Goal: Information Seeking & Learning: Learn about a topic

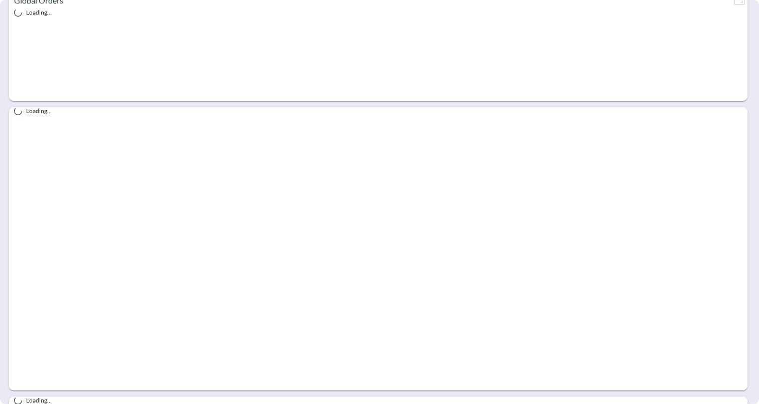
scroll to position [320, 0]
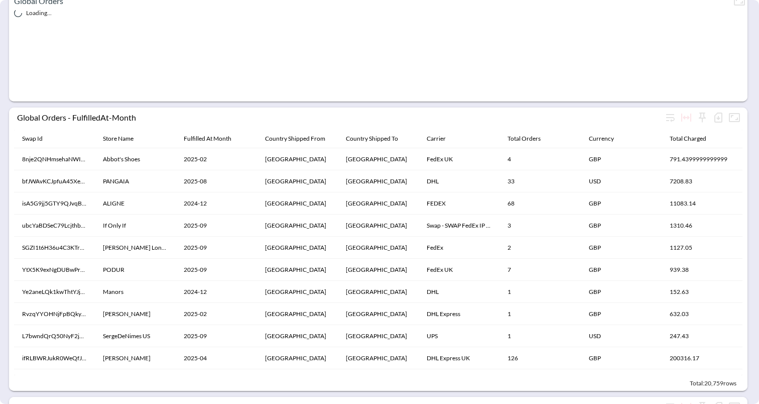
click at [128, 113] on div "Loading..." at bounding box center [378, 63] width 738 height 108
click at [119, 116] on div "Loading..." at bounding box center [378, 63] width 738 height 108
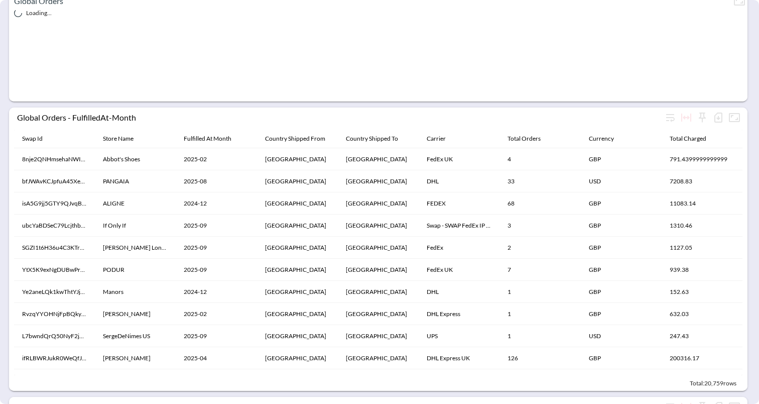
click at [119, 116] on div "Loading..." at bounding box center [378, 63] width 738 height 108
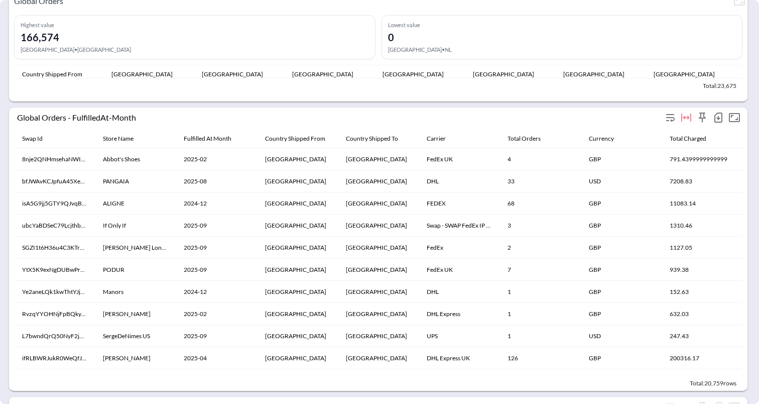
click at [110, 114] on div "Global Orders - FulfilledAt-Month" at bounding box center [339, 117] width 645 height 10
copy div "Global Orders - FulfilledAt-Month Swap Id"
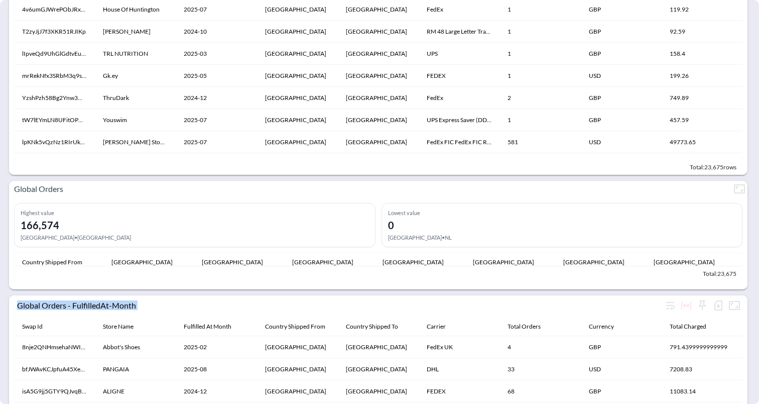
scroll to position [185, 0]
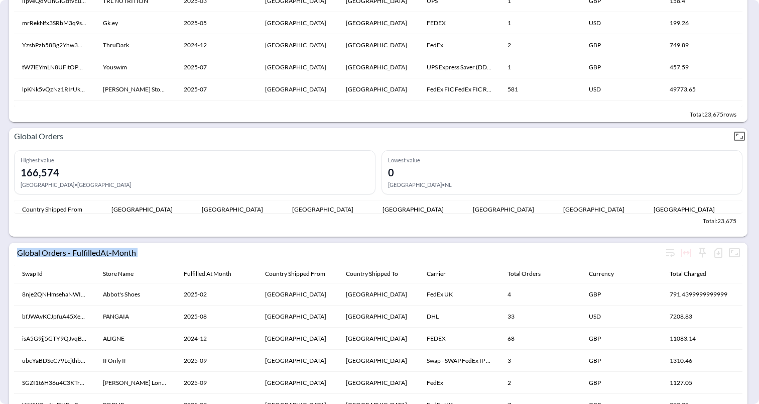
click at [737, 137] on icon "Fullscreen" at bounding box center [739, 136] width 12 height 12
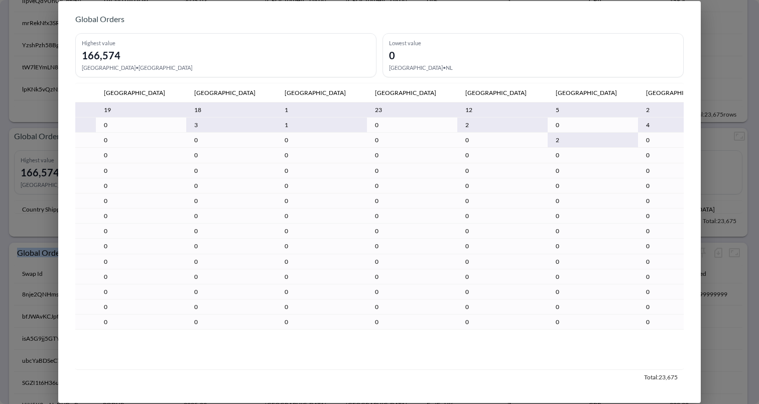
scroll to position [0, 8135]
click at [723, 130] on div "Global Orders Highest value [STREET_ADDRESS] • [GEOGRAPHIC_DATA] Lowest value 0…" at bounding box center [379, 202] width 759 height 404
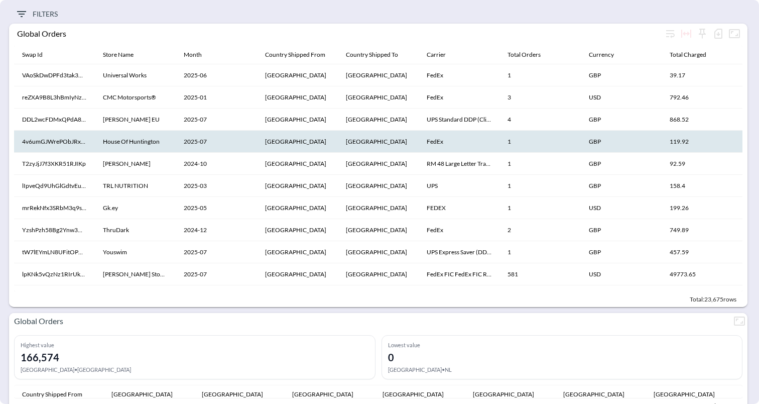
scroll to position [0, 0]
